Goal: Transaction & Acquisition: Purchase product/service

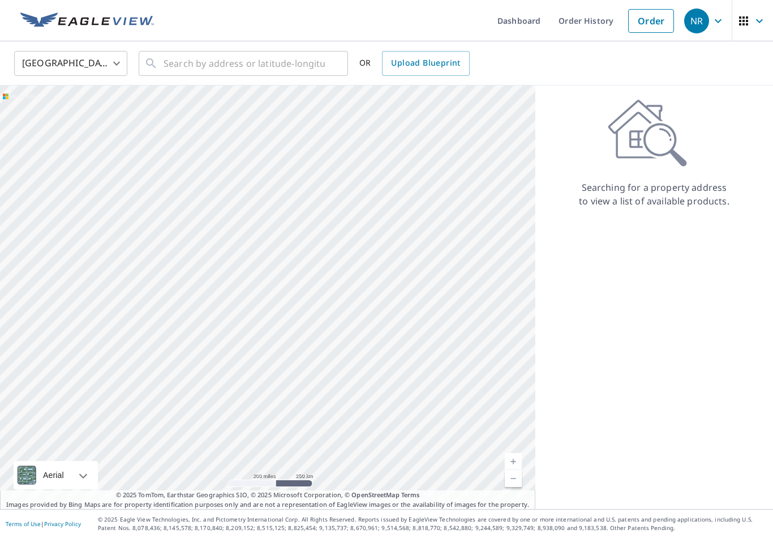
click at [589, 13] on link "Order History" at bounding box center [586, 20] width 73 height 41
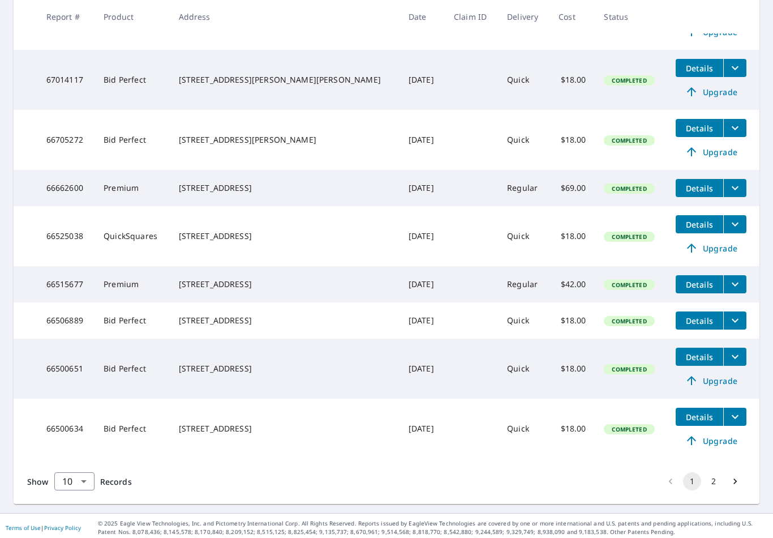
scroll to position [18, 0]
click at [88, 472] on body "NR NR Dashboard Order History Order NR Dashboard / Order History Order History …" at bounding box center [386, 269] width 773 height 538
click at [78, 470] on li "25" at bounding box center [74, 473] width 40 height 20
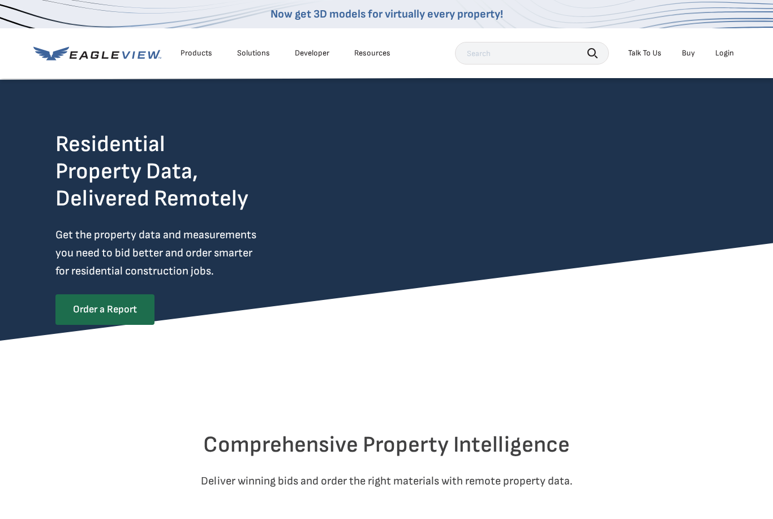
click at [720, 66] on div "Products Solutions Developer Resources Search Talk To Us Buy Login" at bounding box center [386, 53] width 707 height 50
click at [731, 55] on div "Login" at bounding box center [725, 53] width 19 height 10
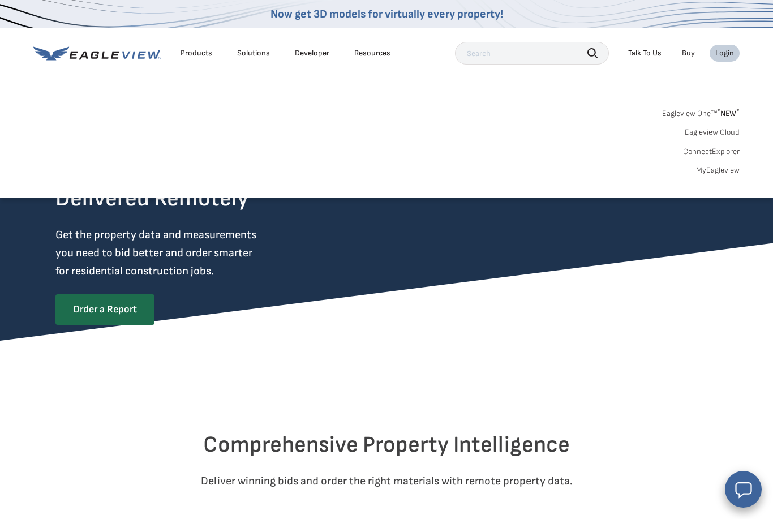
click at [721, 169] on link "MyEagleview" at bounding box center [718, 170] width 44 height 10
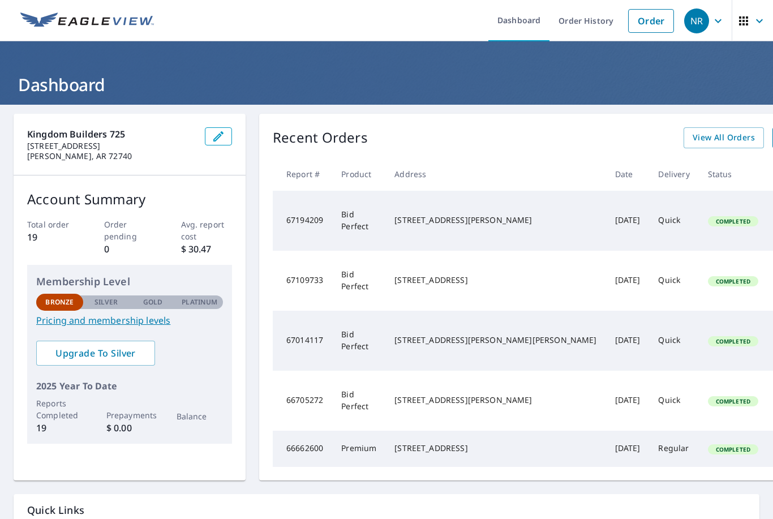
click at [653, 21] on link "Order" at bounding box center [651, 21] width 46 height 24
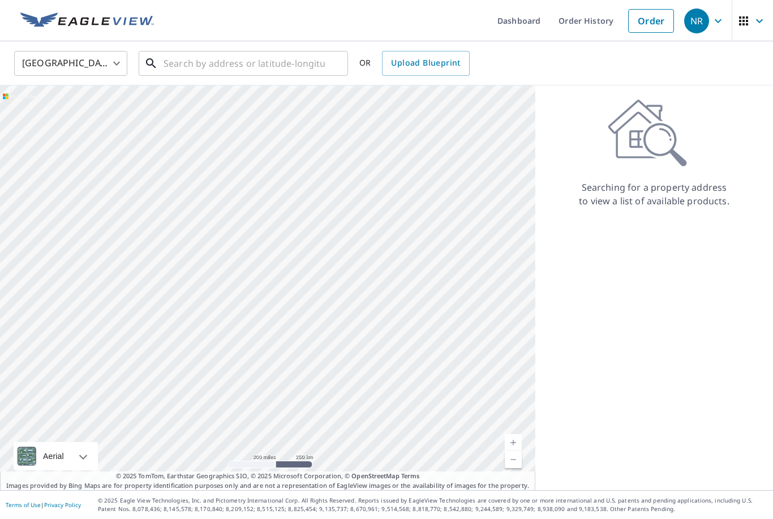
click at [276, 61] on input "text" at bounding box center [244, 64] width 161 height 32
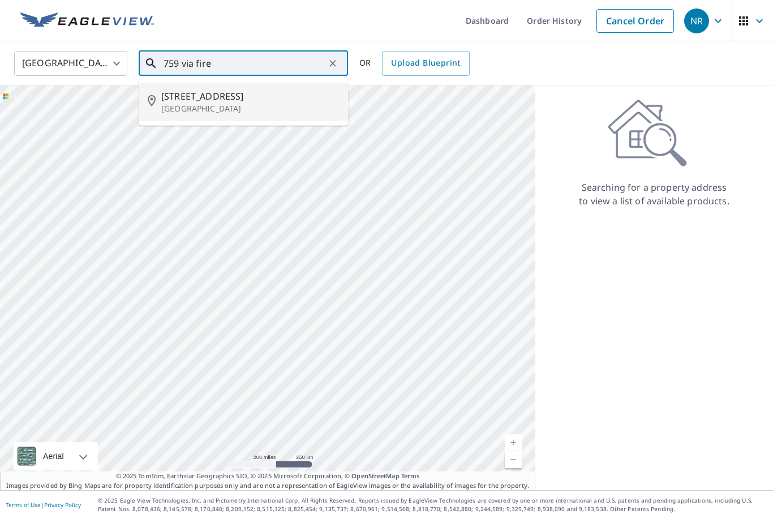
click at [270, 110] on p "[GEOGRAPHIC_DATA]" at bounding box center [250, 108] width 178 height 11
type input "[STREET_ADDRESS]"
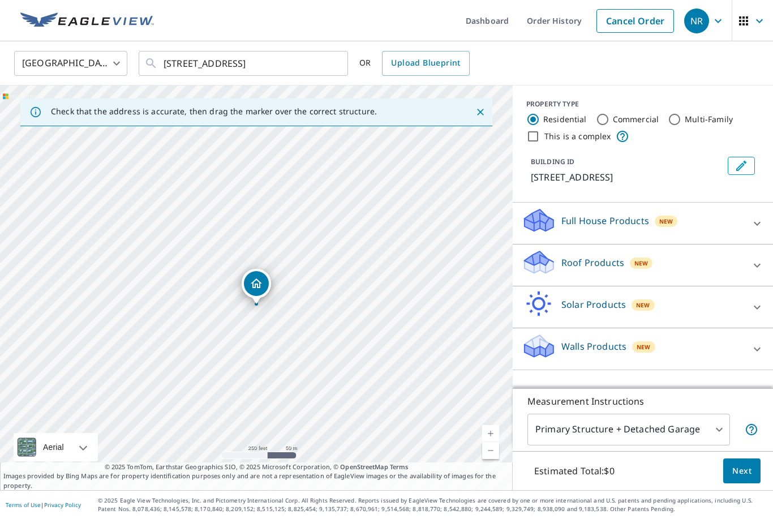
click at [741, 223] on div "Full House Products New" at bounding box center [633, 223] width 222 height 32
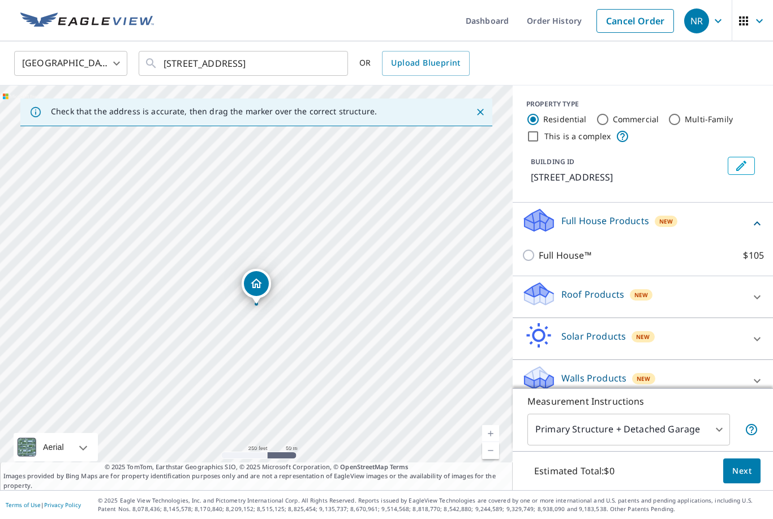
click at [661, 217] on span "New" at bounding box center [667, 221] width 14 height 9
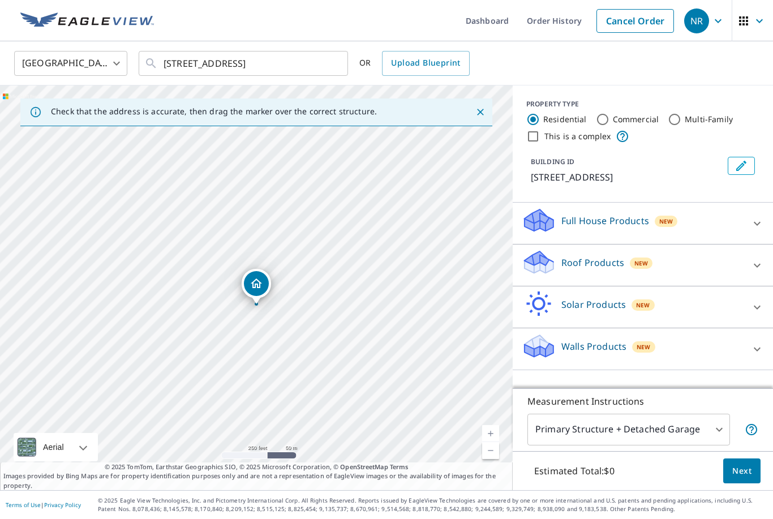
click at [748, 222] on div at bounding box center [757, 223] width 27 height 27
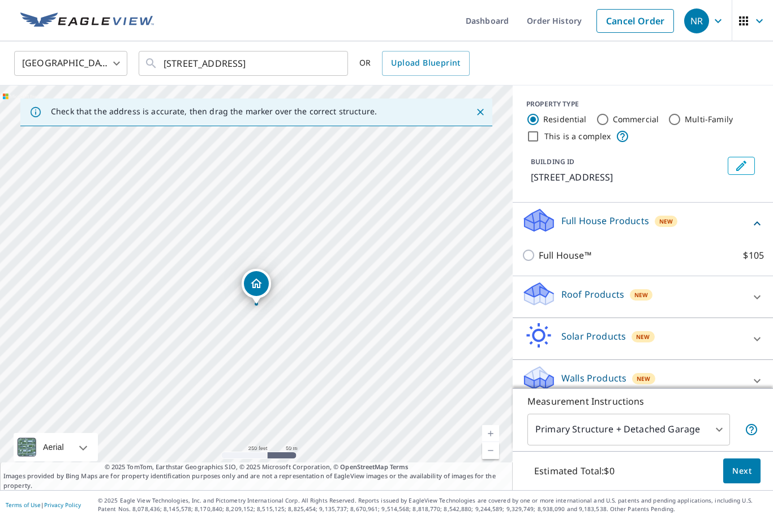
click at [683, 289] on div "Roof Products New" at bounding box center [633, 297] width 222 height 32
click at [538, 250] on input "Full House™ $105" at bounding box center [530, 256] width 17 height 14
checkbox input "true"
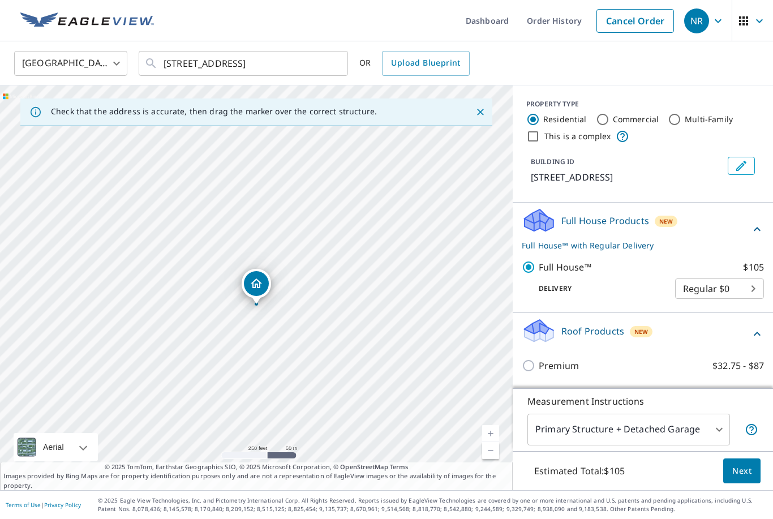
click at [725, 286] on body "NR NR Dashboard Order History Cancel Order NR [GEOGRAPHIC_DATA] [GEOGRAPHIC_DAT…" at bounding box center [386, 259] width 773 height 519
click at [718, 285] on li "Regular $0" at bounding box center [719, 289] width 89 height 20
click at [736, 478] on span "Next" at bounding box center [742, 471] width 19 height 14
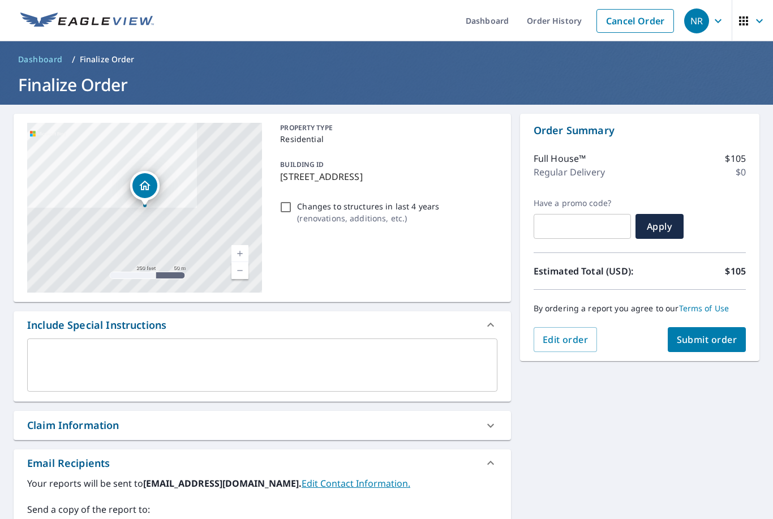
click at [717, 342] on span "Submit order" at bounding box center [707, 339] width 61 height 12
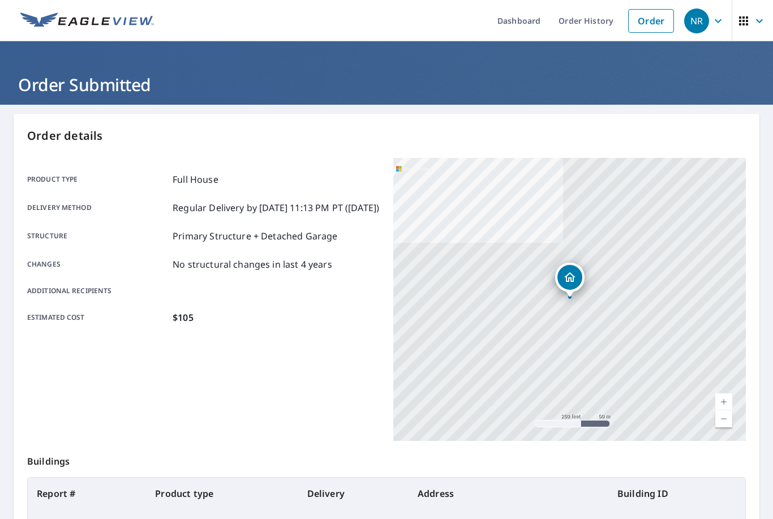
click at [589, 29] on link "Order History" at bounding box center [586, 20] width 73 height 41
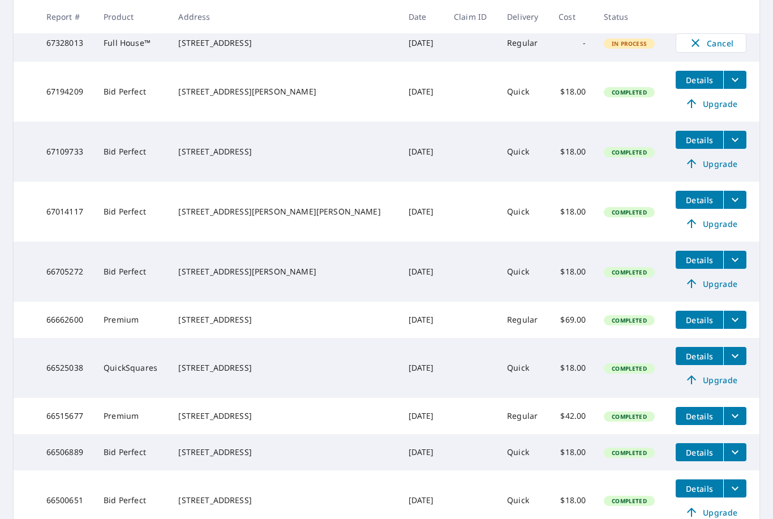
scroll to position [246, 0]
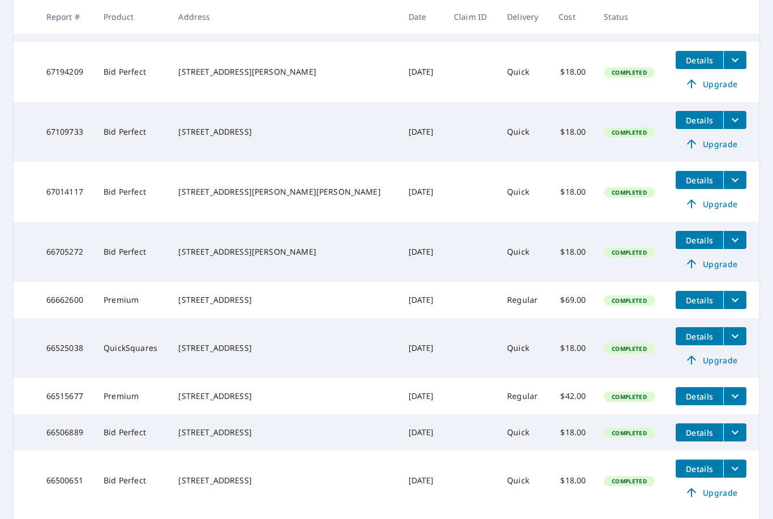
click at [263, 294] on div "[STREET_ADDRESS]" at bounding box center [284, 299] width 212 height 11
click at [264, 303] on div "[STREET_ADDRESS]" at bounding box center [284, 299] width 212 height 11
click at [688, 302] on span "Details" at bounding box center [700, 300] width 34 height 11
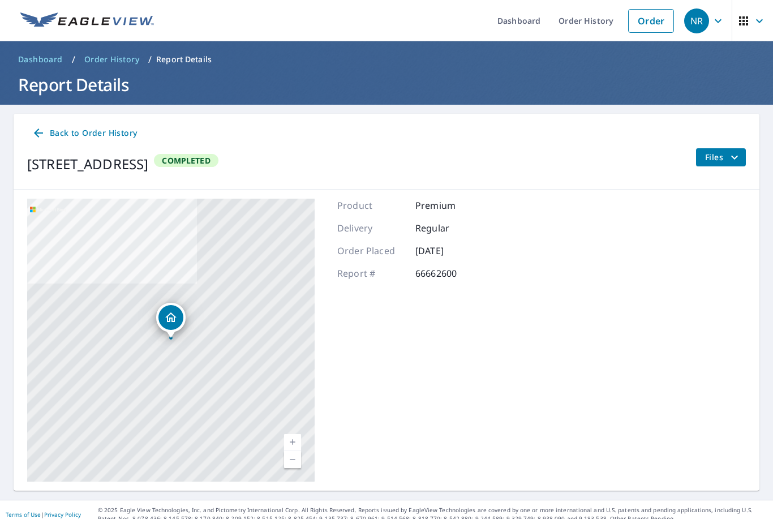
click at [727, 155] on span "Files" at bounding box center [723, 158] width 36 height 14
